Goal: Task Accomplishment & Management: Manage account settings

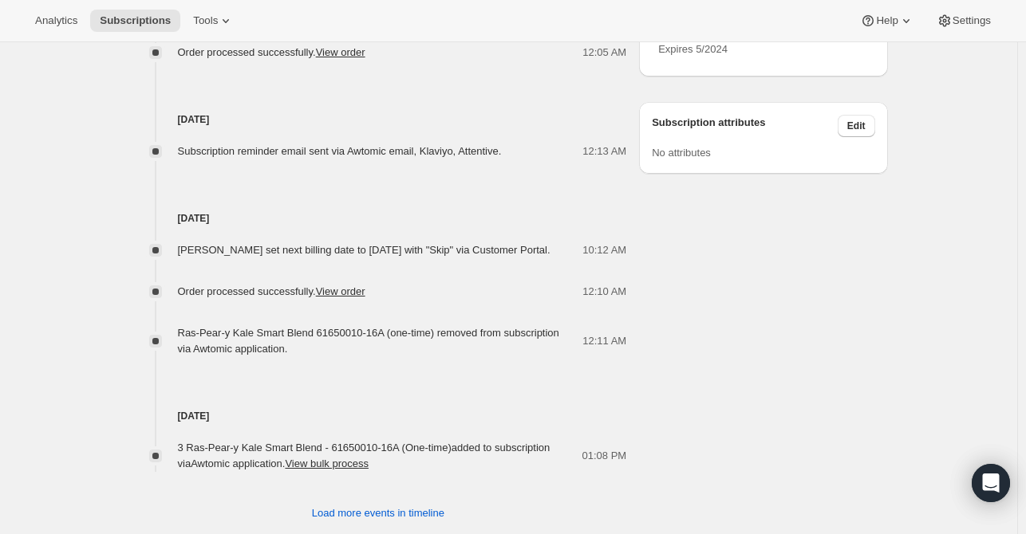
scroll to position [1007, 0]
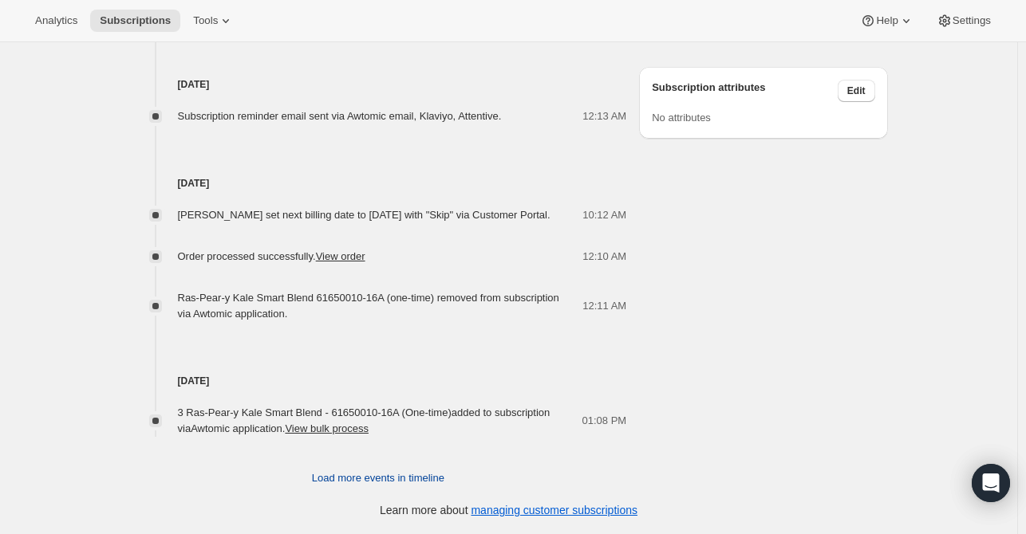
click at [356, 481] on span "Load more events in timeline" at bounding box center [378, 479] width 132 height 16
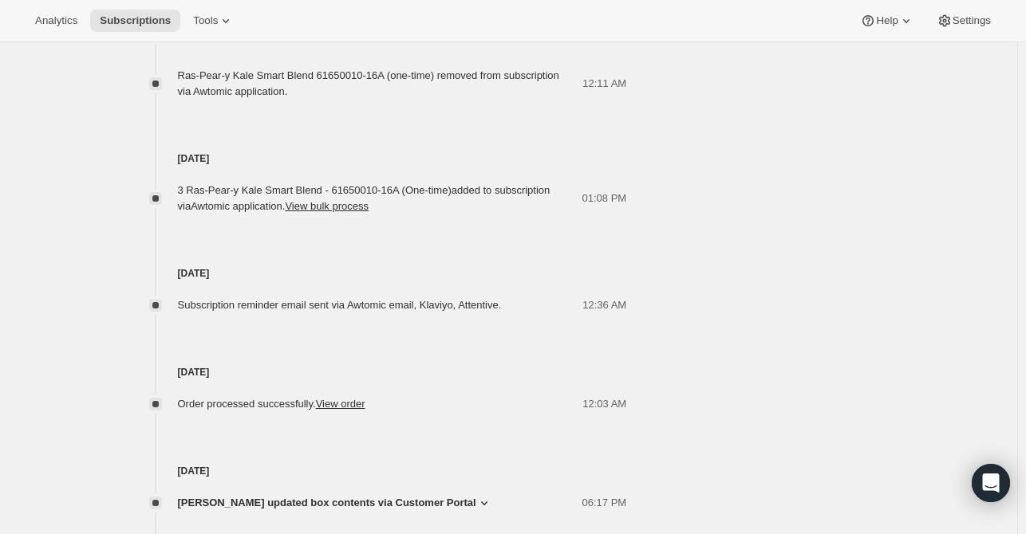
scroll to position [1240, 0]
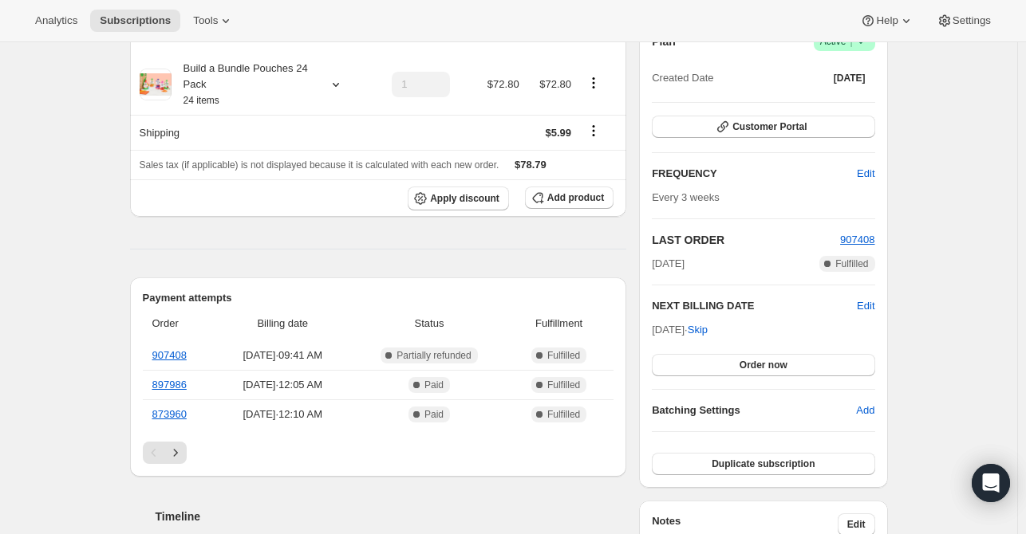
scroll to position [0, 0]
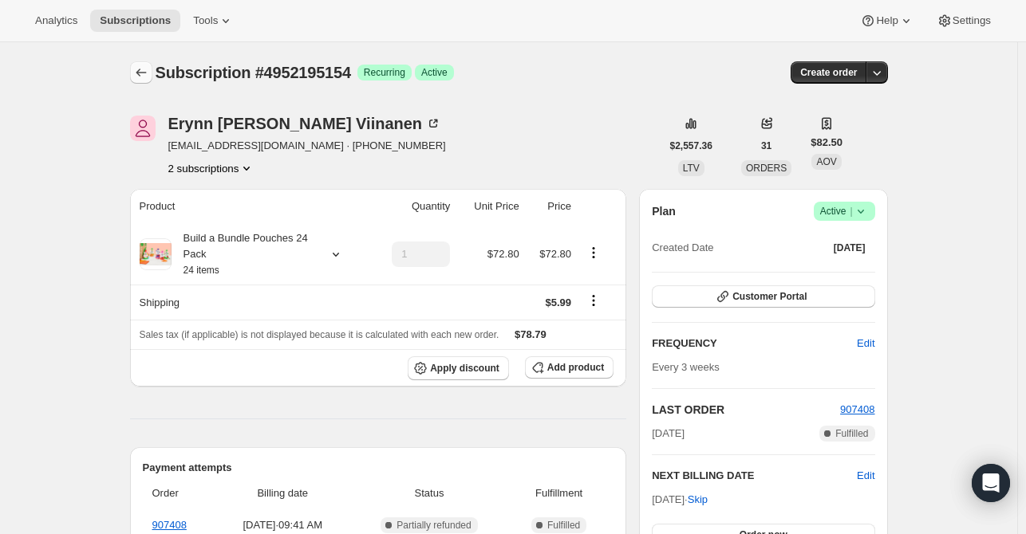
click at [146, 77] on icon "Subscriptions" at bounding box center [141, 73] width 16 height 16
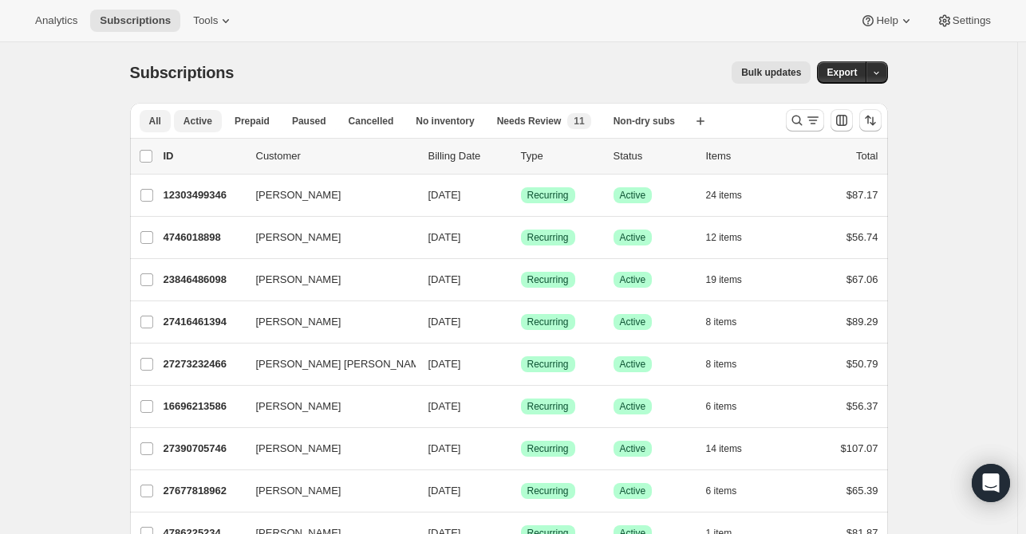
click at [208, 124] on span "Active" at bounding box center [197, 121] width 29 height 13
click at [837, 73] on span "Export" at bounding box center [841, 72] width 30 height 13
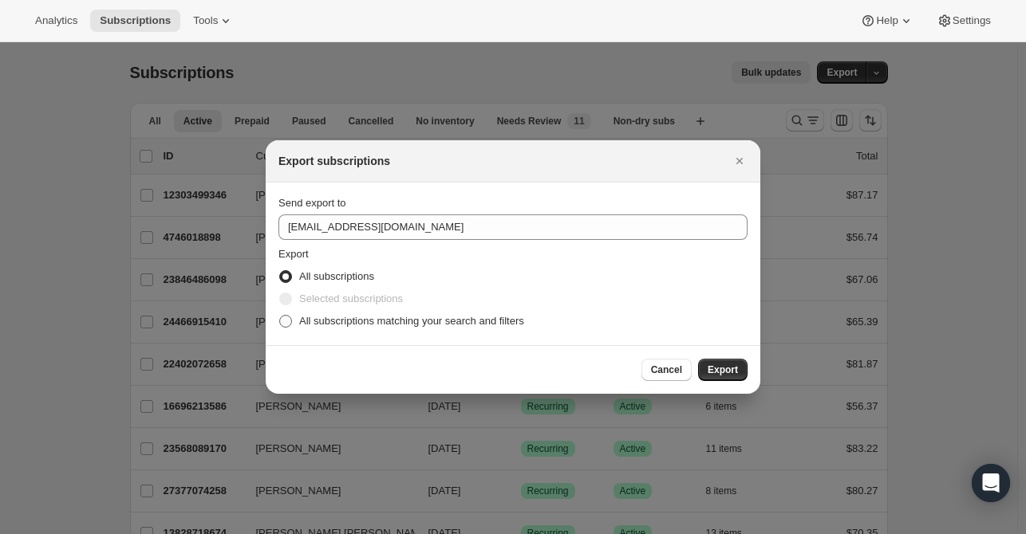
click at [286, 320] on span ":rdm:" at bounding box center [285, 321] width 13 height 13
click at [280, 316] on input "All subscriptions matching your search and filters" at bounding box center [279, 315] width 1 height 1
radio input "true"
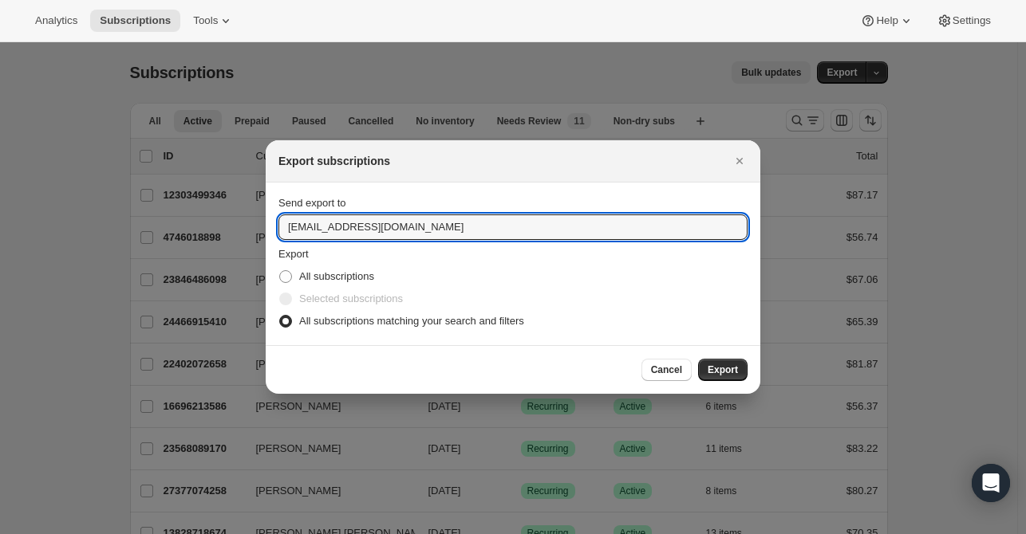
drag, startPoint x: 303, startPoint y: 227, endPoint x: 271, endPoint y: 224, distance: 32.0
click at [271, 224] on section "Send export to care@uponafarm.com Export All subscriptions Selected subscriptio…" at bounding box center [513, 264] width 495 height 163
type input "lee@uponafarm.com"
click at [724, 374] on span "Export" at bounding box center [723, 370] width 30 height 13
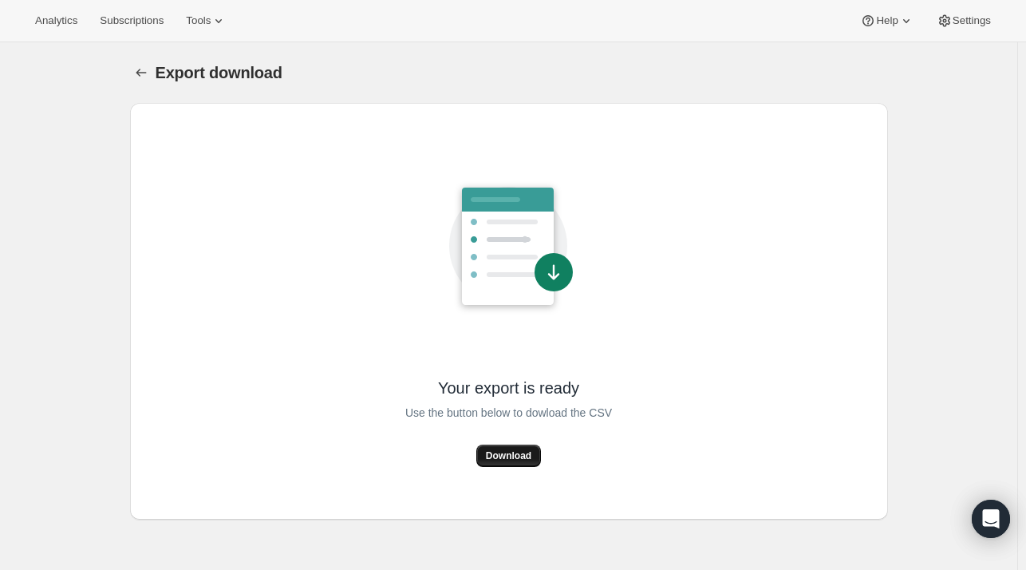
click at [507, 457] on span "Download" at bounding box center [508, 455] width 45 height 13
